Goal: Check status: Check status

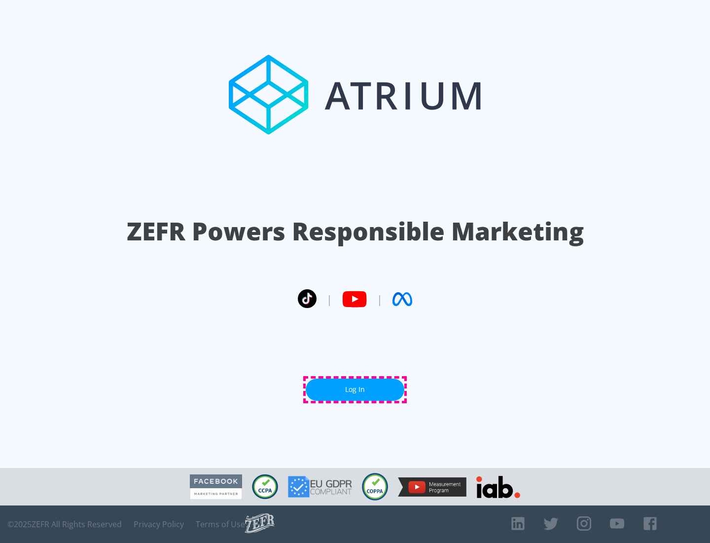
click at [355, 389] on link "Log In" at bounding box center [355, 389] width 99 height 22
